Goal: Register for event/course: Sign up to attend an event or enroll in a course

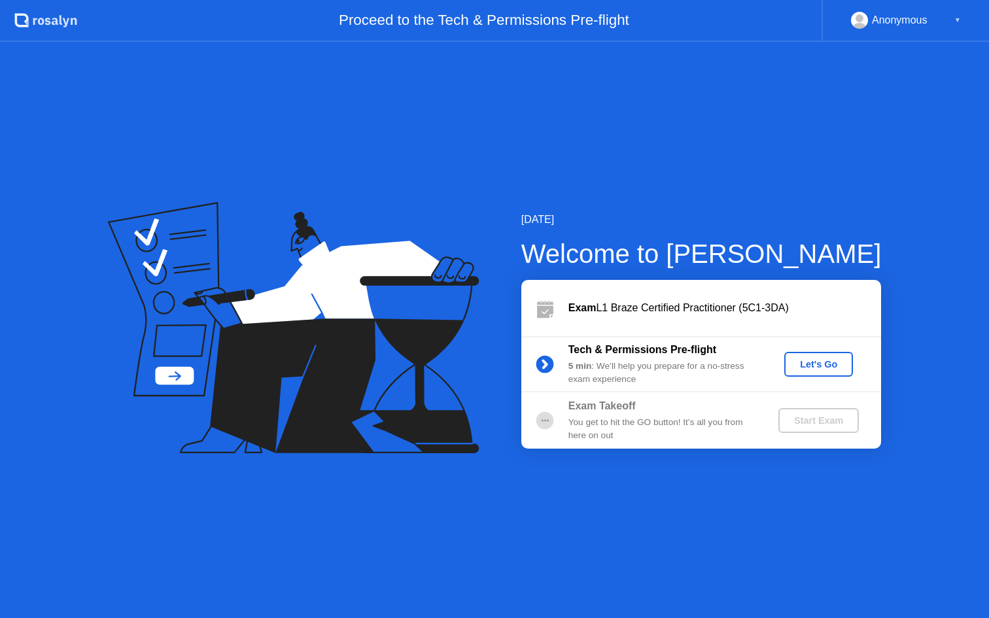
click at [826, 367] on div "Let's Go" at bounding box center [818, 364] width 58 height 10
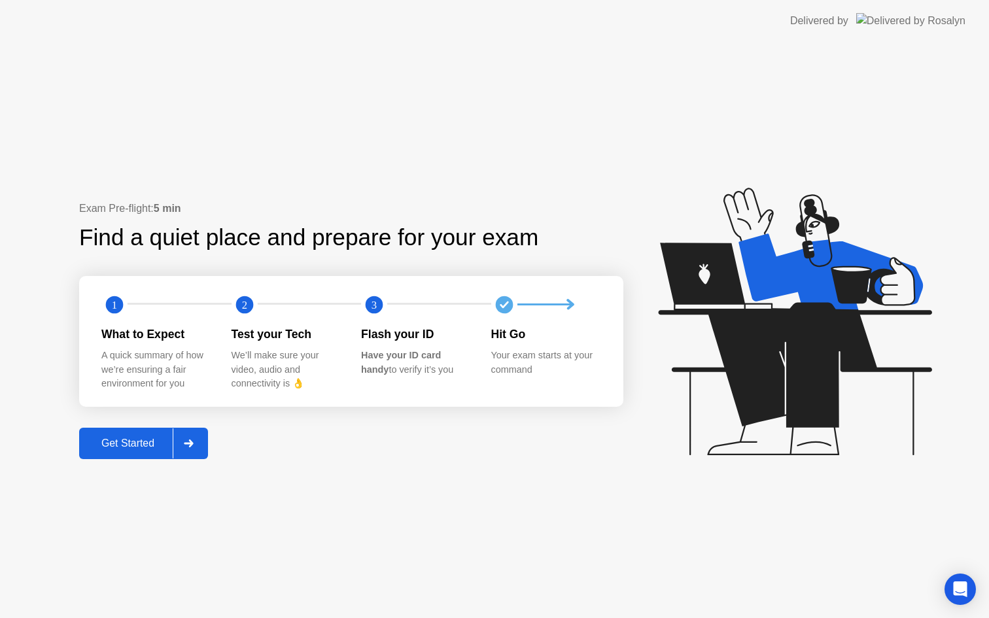
click at [144, 443] on div "Get Started" at bounding box center [128, 444] width 90 height 12
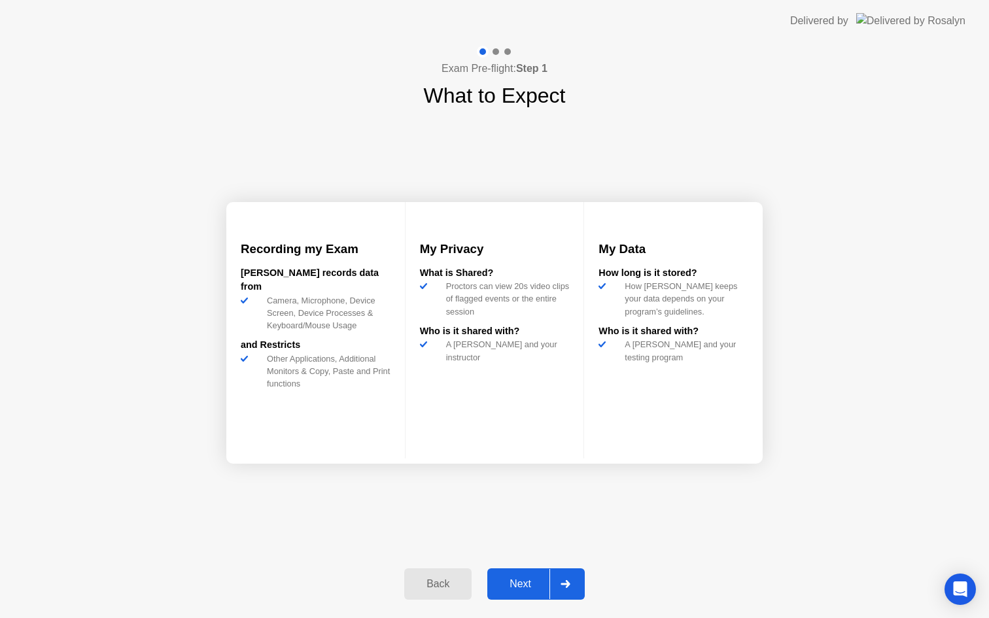
click at [515, 580] on div "Next" at bounding box center [520, 584] width 58 height 12
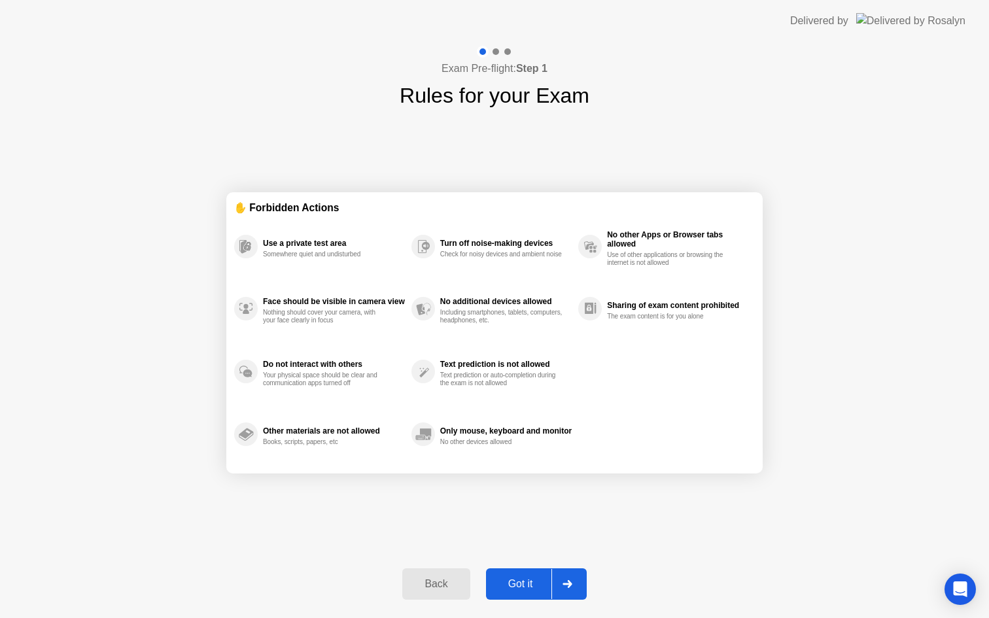
click at [528, 586] on div "Got it" at bounding box center [520, 584] width 61 height 12
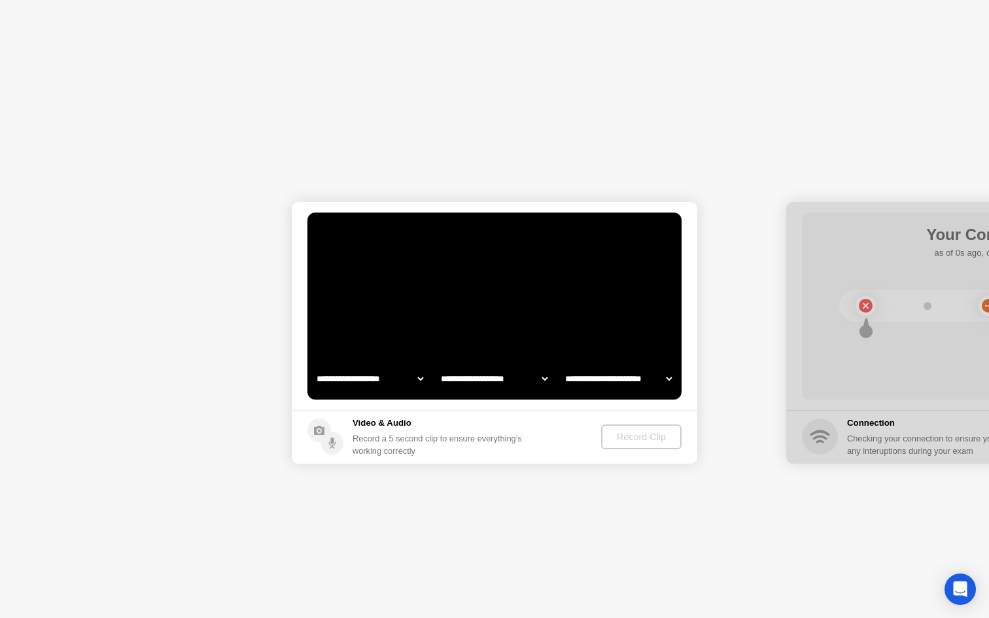
select select "**********"
select select "*******"
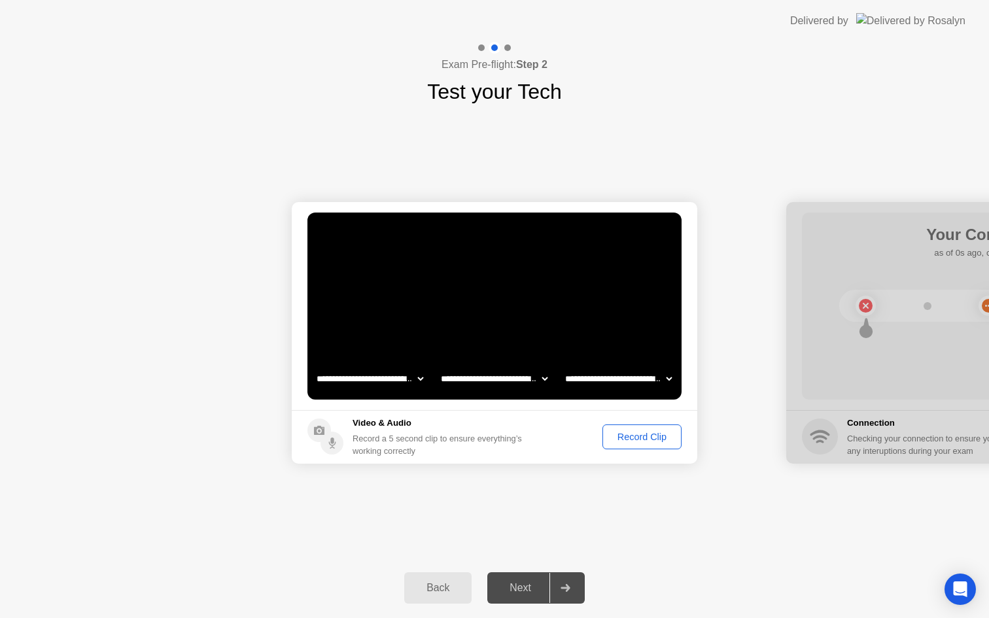
click at [612, 432] on div "Record Clip" at bounding box center [642, 437] width 70 height 10
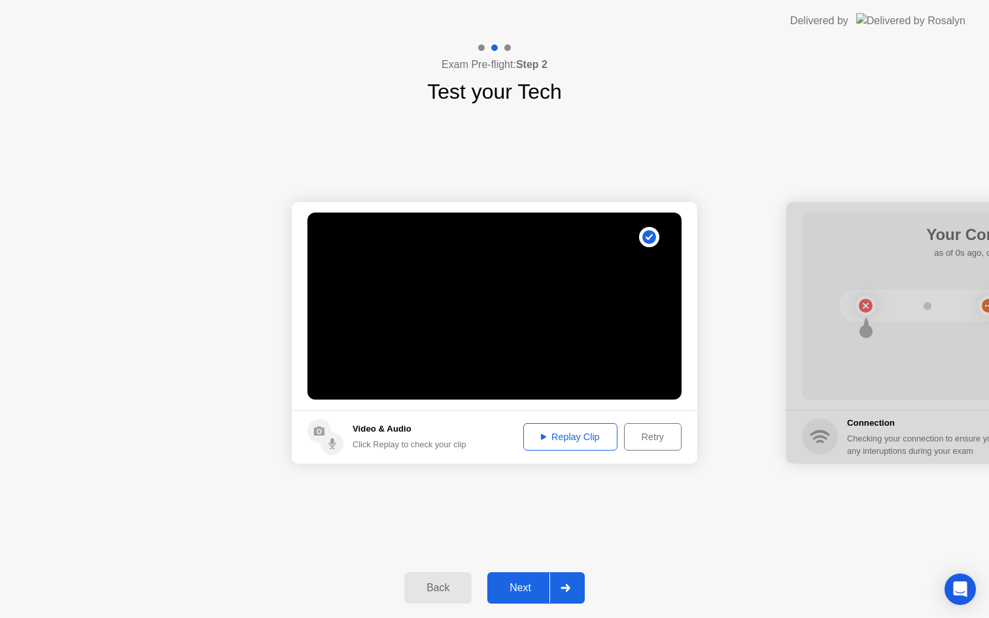
click at [542, 587] on div "Next" at bounding box center [520, 588] width 58 height 12
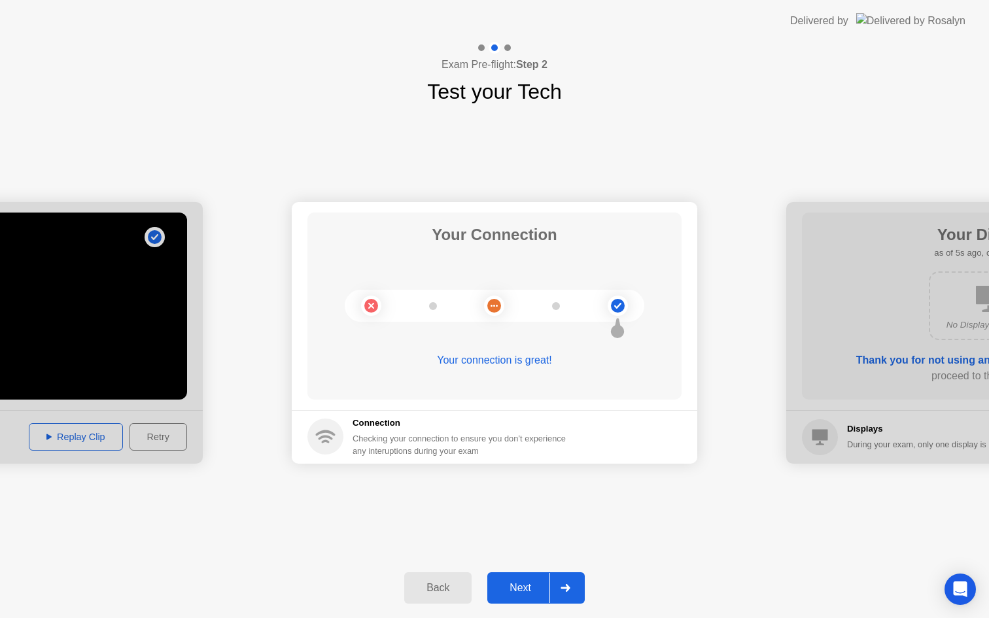
click at [519, 582] on div "Next" at bounding box center [520, 588] width 58 height 12
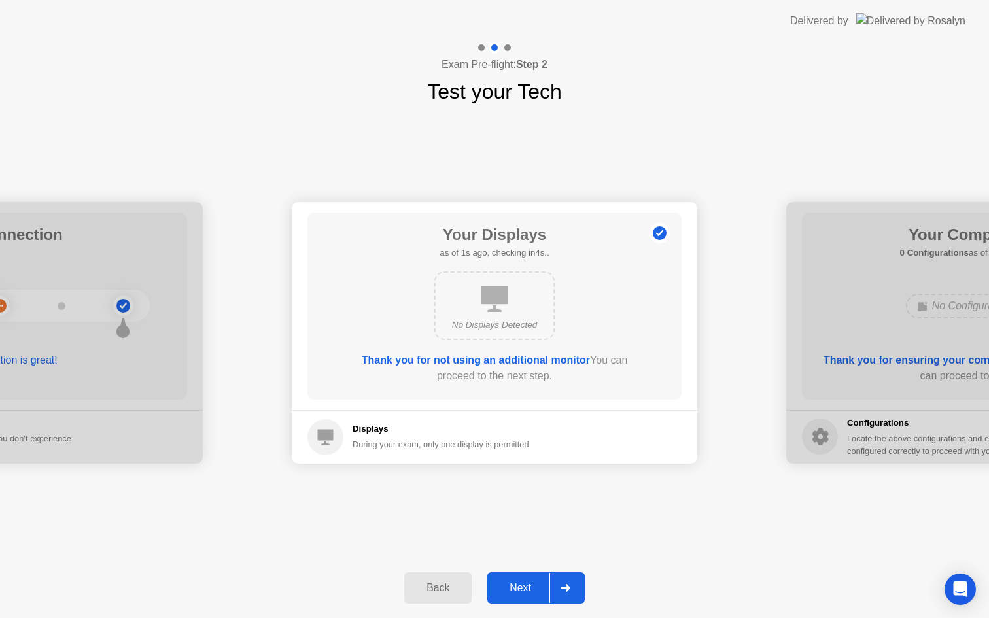
click at [525, 568] on div "Back Next" at bounding box center [494, 588] width 989 height 60
click at [523, 573] on button "Next" at bounding box center [535, 587] width 97 height 31
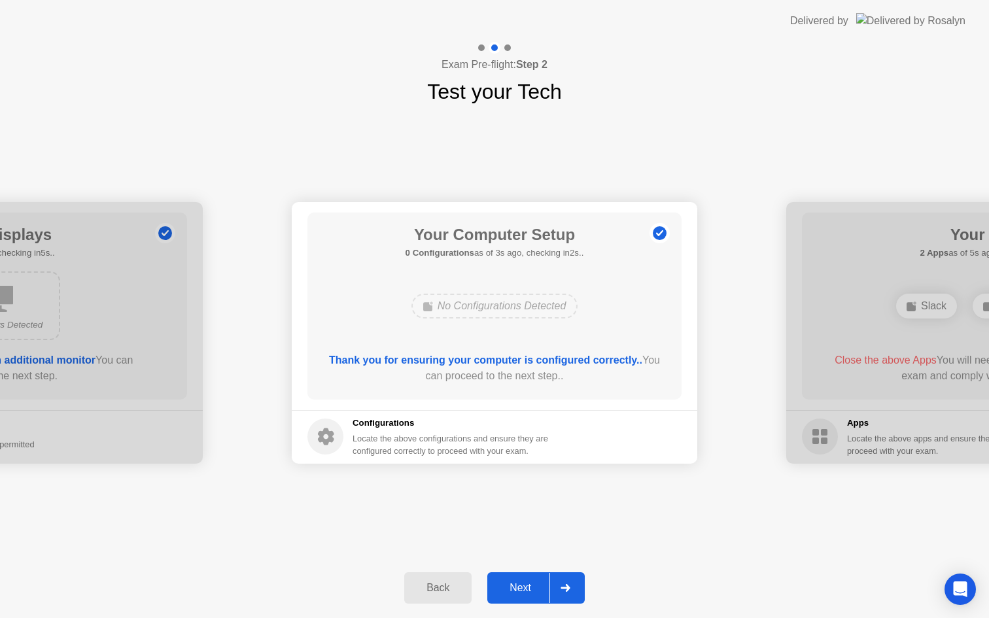
click at [536, 577] on button "Next" at bounding box center [535, 587] width 97 height 31
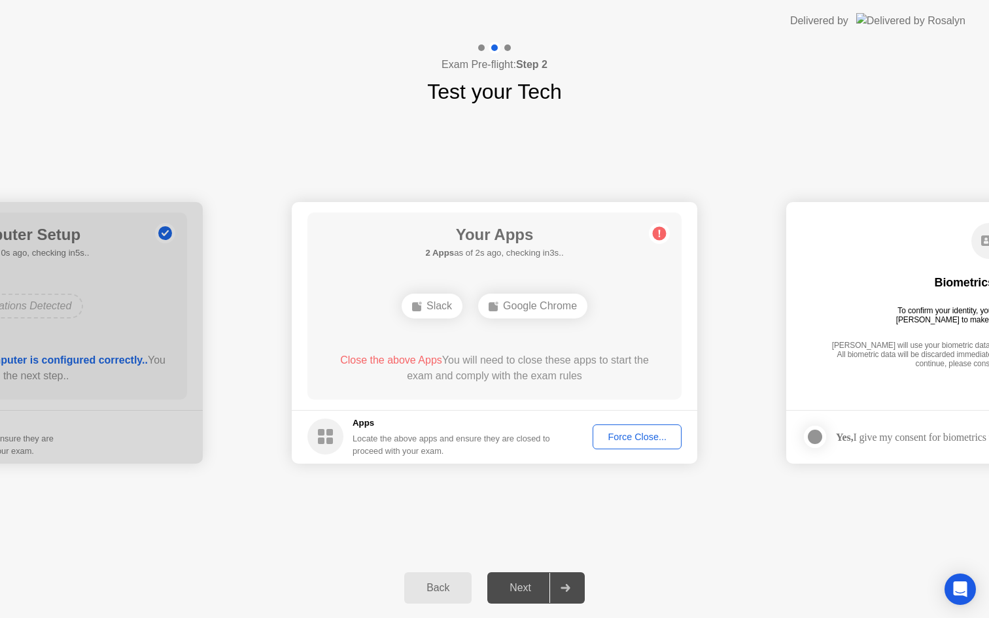
click at [535, 261] on div "Your Apps 2 Apps as of 2s ago, checking in3s.. Slack Google Chrome Close the ab…" at bounding box center [494, 306] width 374 height 187
click at [470, 309] on div "Google Chrome" at bounding box center [494, 306] width 109 height 25
click at [639, 439] on div "Force Close..." at bounding box center [637, 437] width 80 height 10
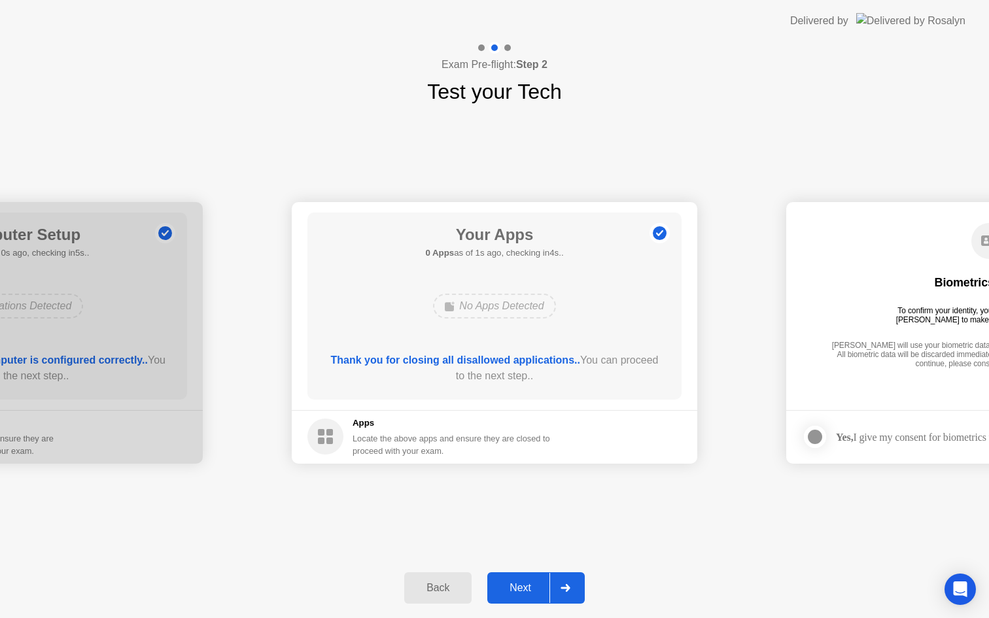
click at [525, 582] on div "Next" at bounding box center [520, 588] width 58 height 12
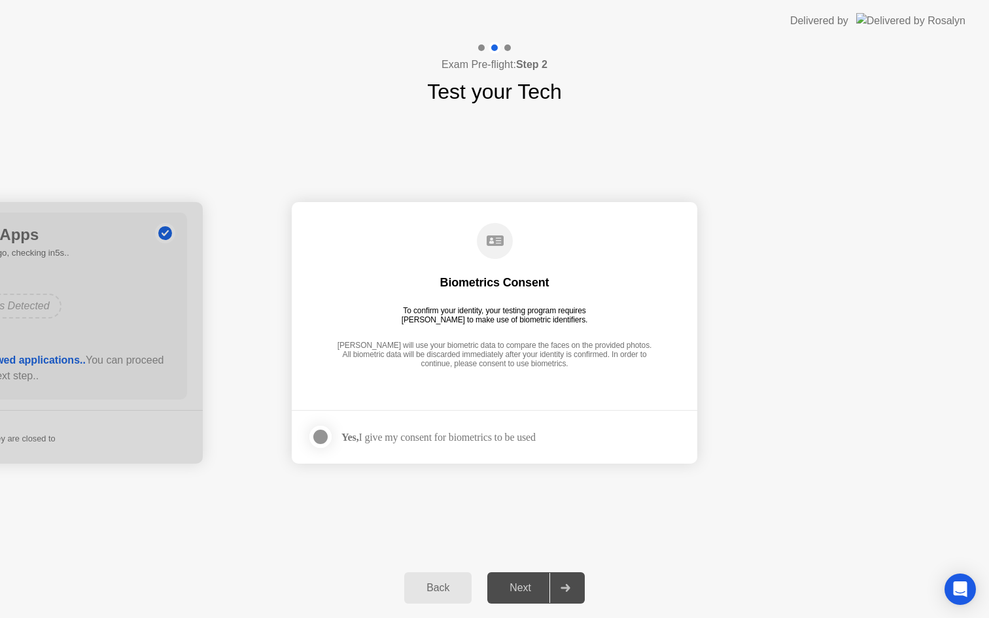
click at [373, 440] on div "Yes, I give my consent for biometrics to be used" at bounding box center [438, 437] width 194 height 12
click at [313, 439] on div at bounding box center [321, 437] width 16 height 16
click at [526, 582] on div "Next" at bounding box center [520, 588] width 58 height 12
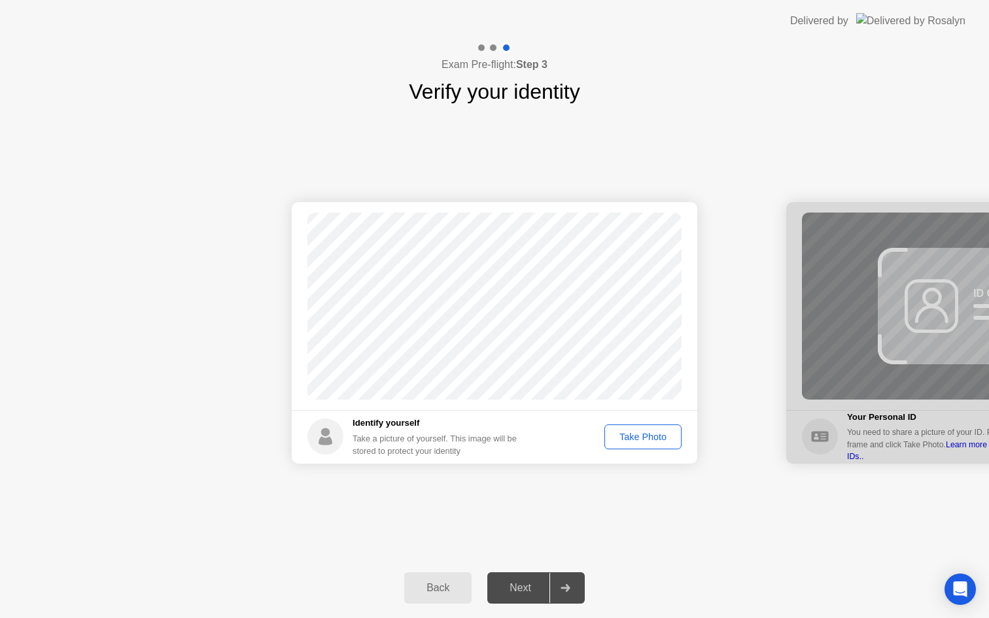
click at [640, 445] on button "Take Photo" at bounding box center [642, 436] width 77 height 25
click at [527, 590] on div "Next" at bounding box center [520, 588] width 58 height 12
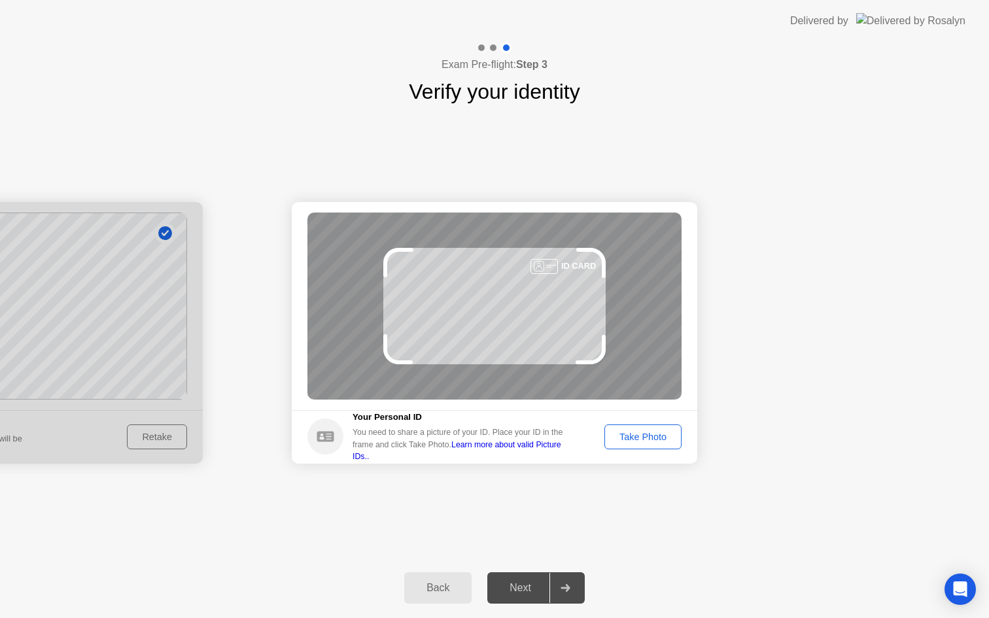
click at [653, 447] on button "Take Photo" at bounding box center [642, 436] width 77 height 25
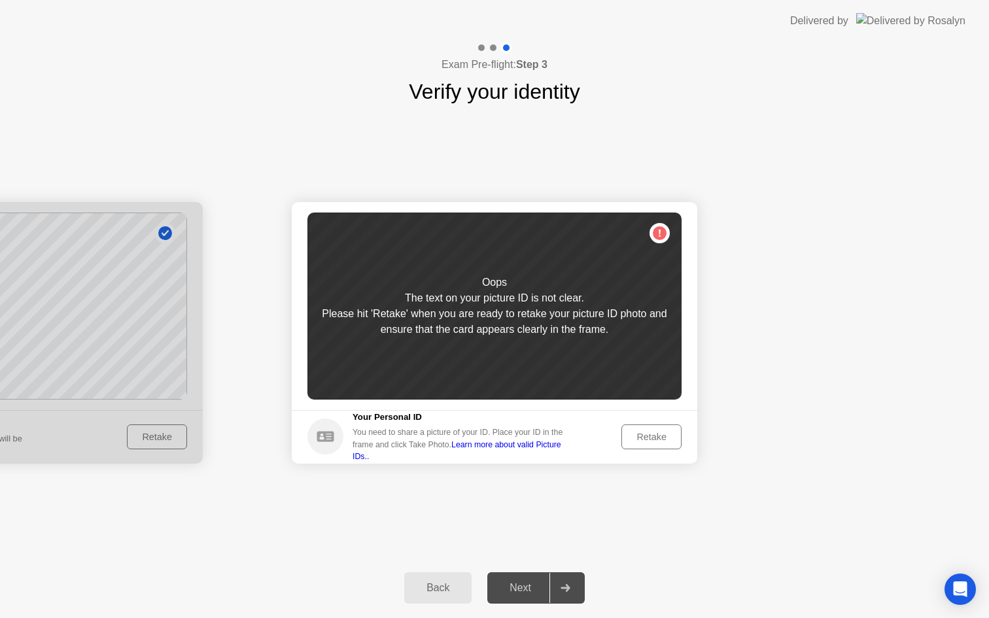
click at [615, 345] on div "Oops The text on your picture ID is not clear. Please hit 'Retake' when you are…" at bounding box center [494, 306] width 374 height 187
click at [640, 436] on div "Retake" at bounding box center [651, 437] width 51 height 10
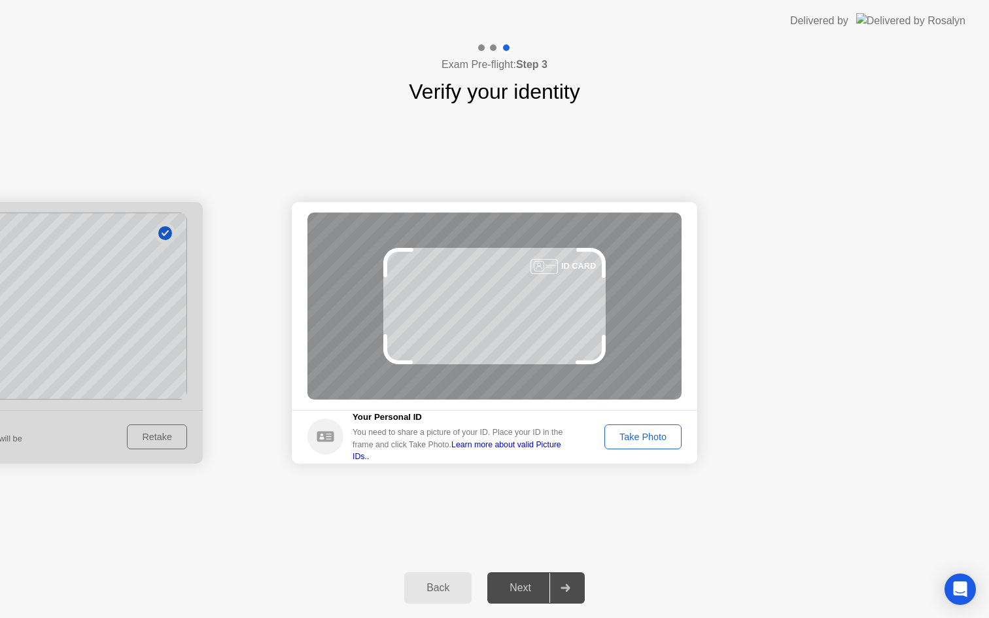
click at [644, 434] on div "Take Photo" at bounding box center [643, 437] width 68 height 10
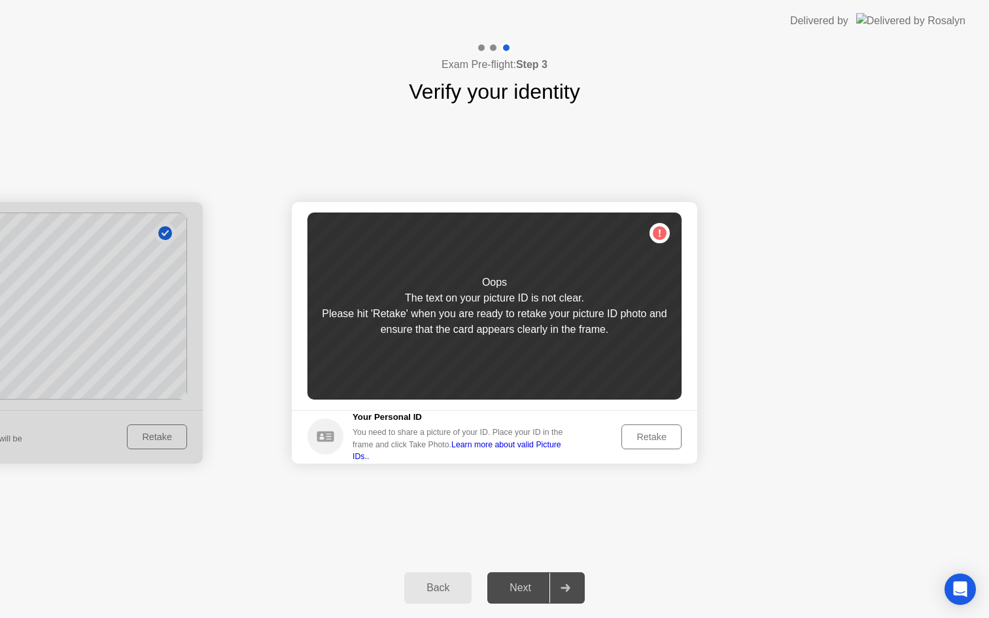
click at [644, 434] on div "Retake" at bounding box center [651, 437] width 51 height 10
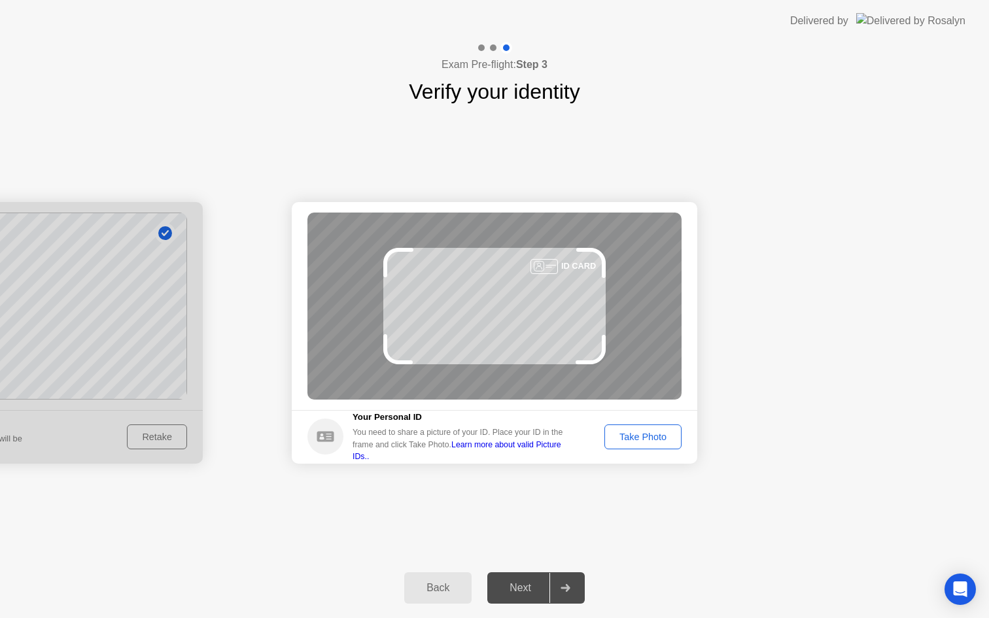
click at [644, 434] on div "Take Photo" at bounding box center [643, 437] width 68 height 10
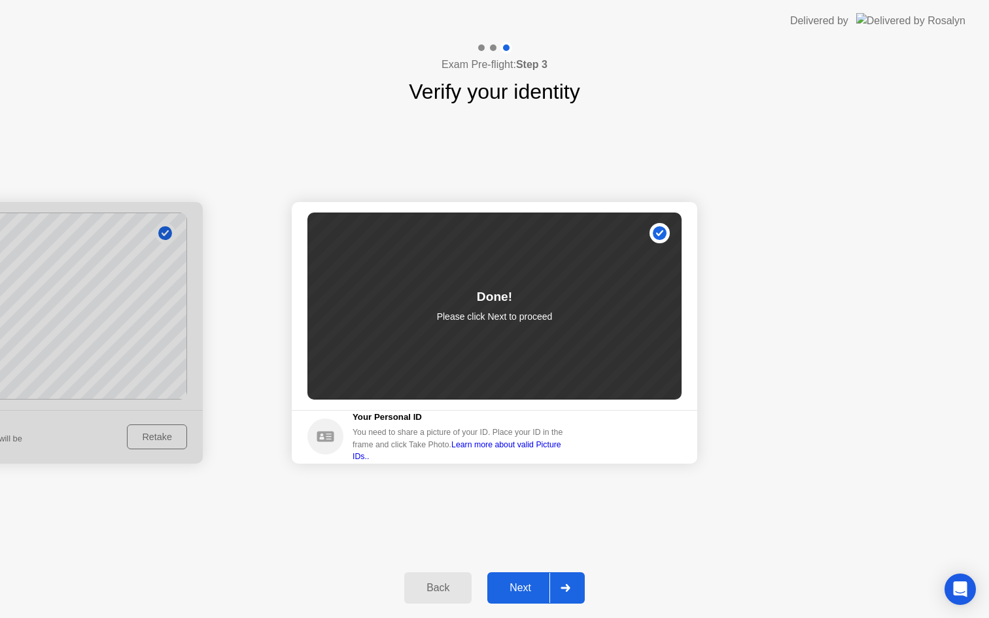
click at [529, 585] on div "Next" at bounding box center [520, 588] width 58 height 12
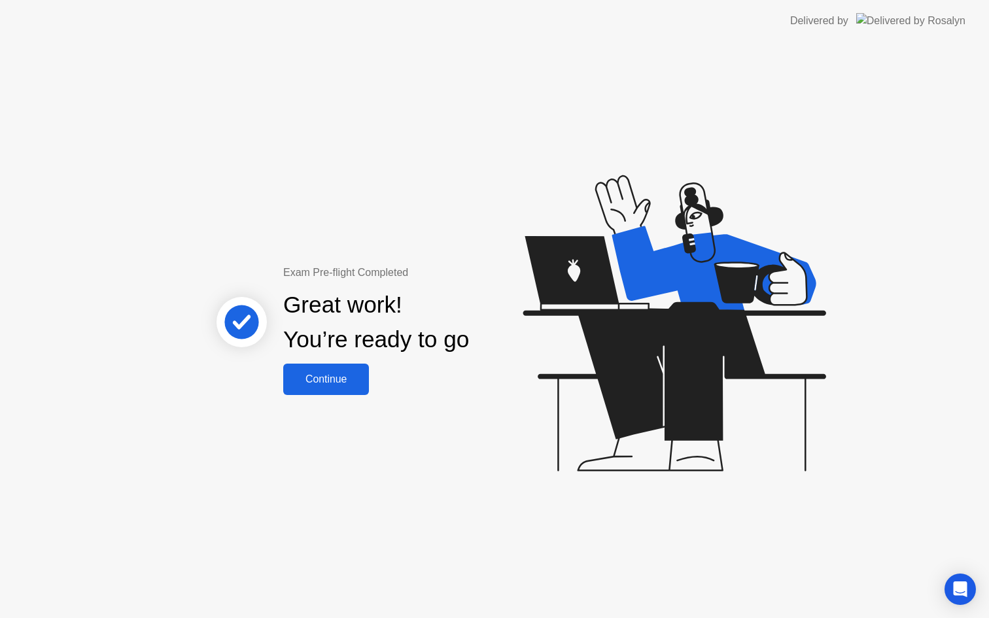
click at [337, 391] on button "Continue" at bounding box center [326, 379] width 86 height 31
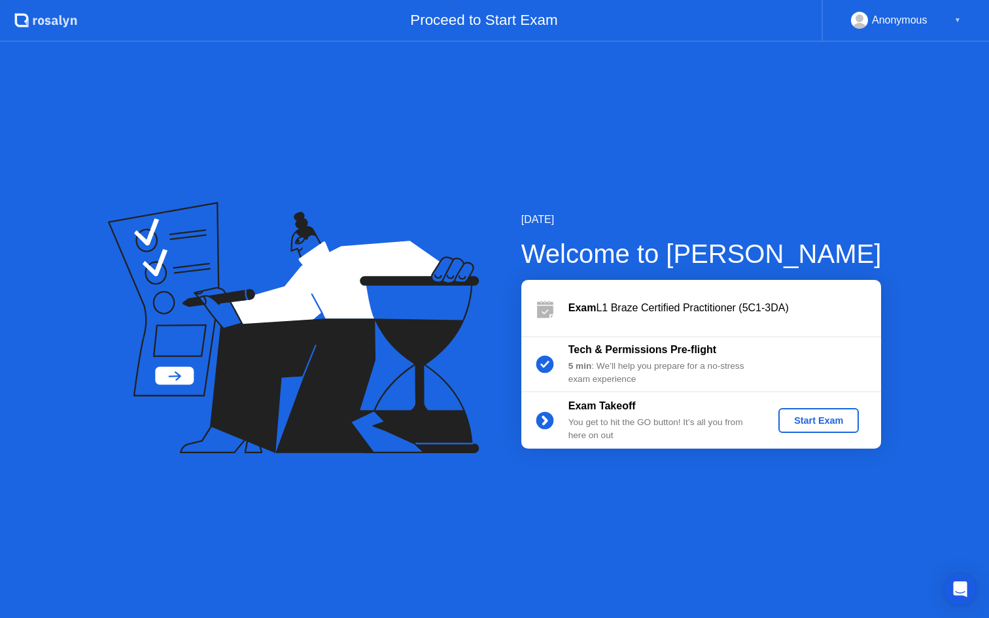
click at [814, 424] on div "Start Exam" at bounding box center [819, 420] width 70 height 10
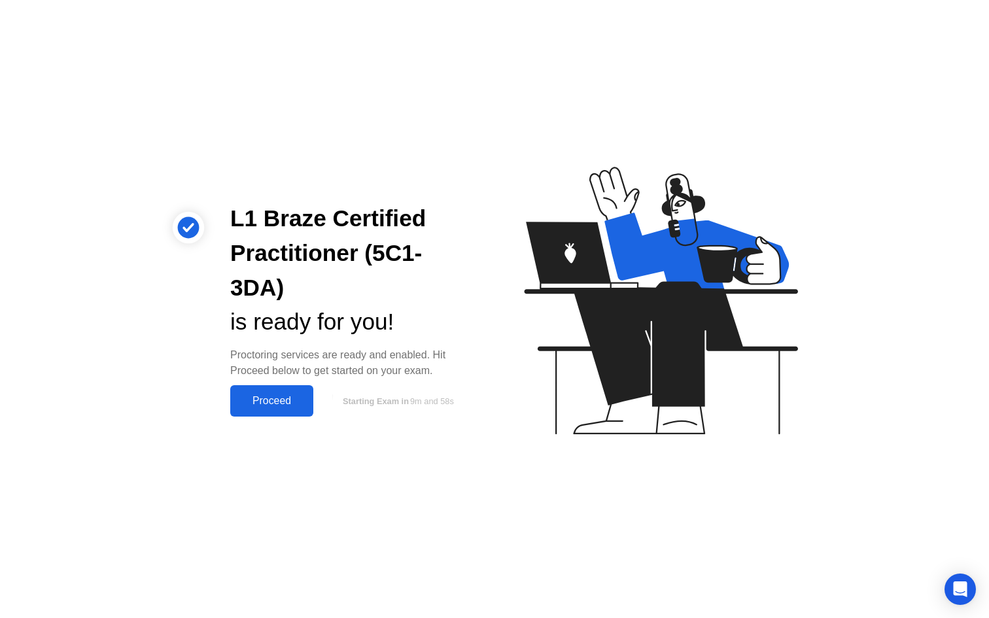
click at [293, 403] on div "Proceed" at bounding box center [271, 401] width 75 height 12
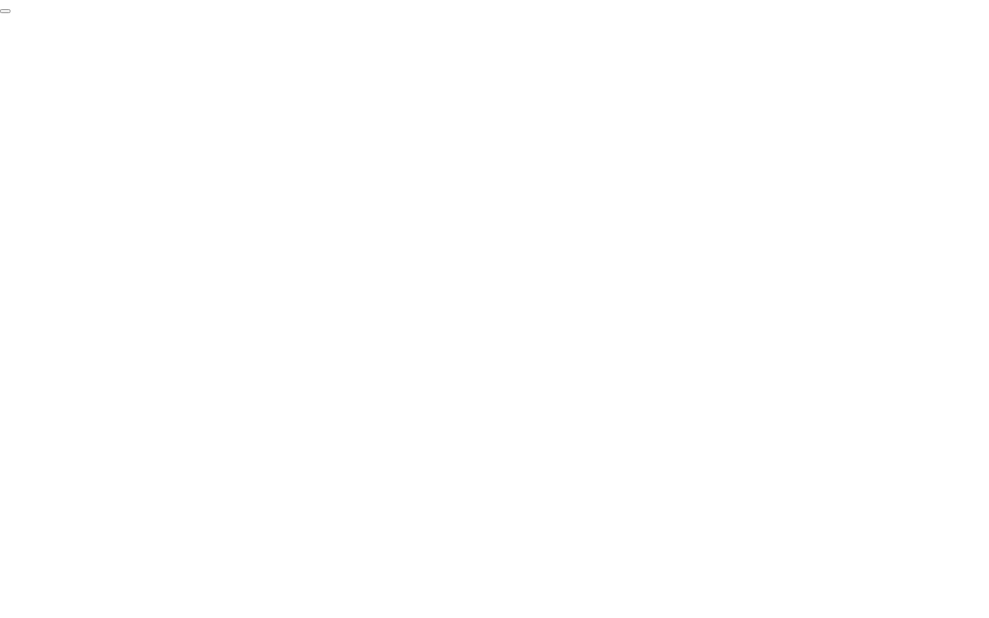
click at [10, 13] on button "End Proctoring Session" at bounding box center [5, 11] width 10 height 4
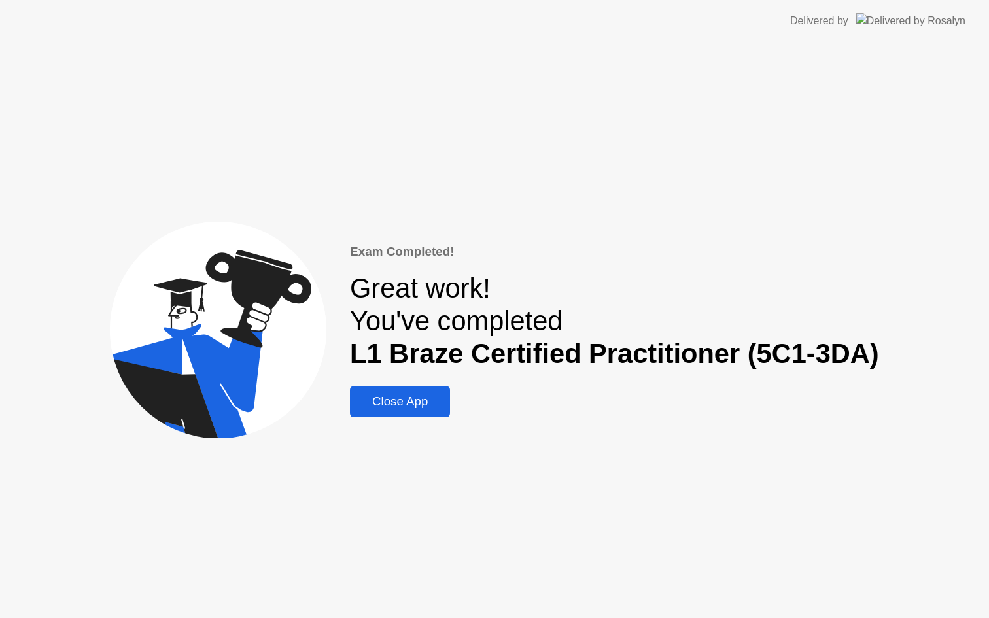
click at [423, 397] on div "Close App" at bounding box center [400, 401] width 92 height 14
